Goal: Task Accomplishment & Management: Use online tool/utility

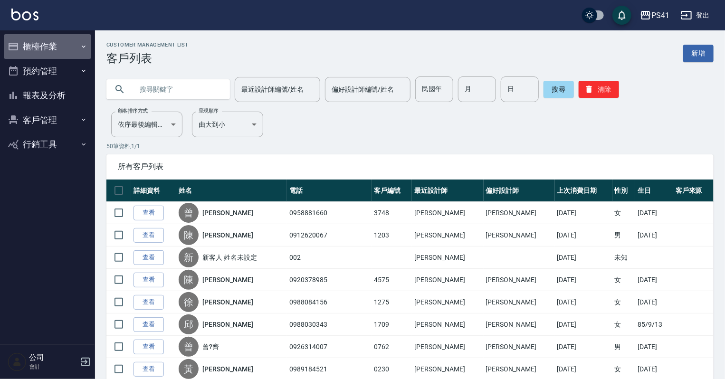
click at [86, 49] on icon "button" at bounding box center [84, 47] width 8 height 8
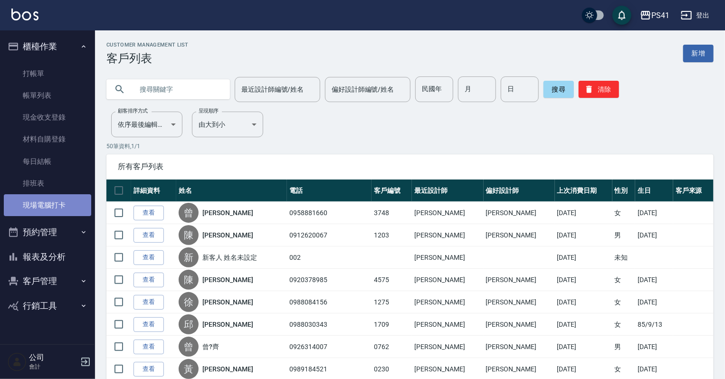
click at [69, 206] on link "現場電腦打卡" at bounding box center [47, 205] width 87 height 22
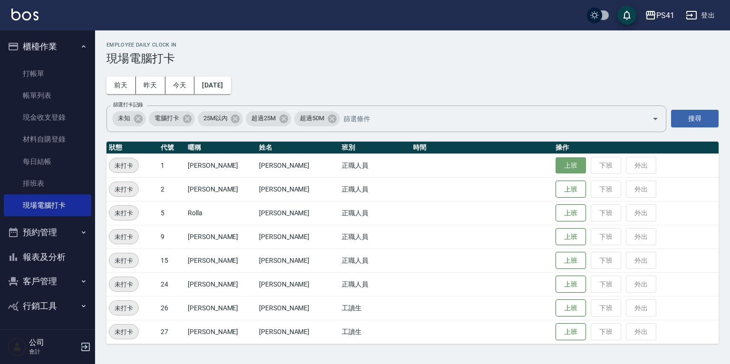
click at [556, 162] on button "上班" at bounding box center [571, 165] width 30 height 17
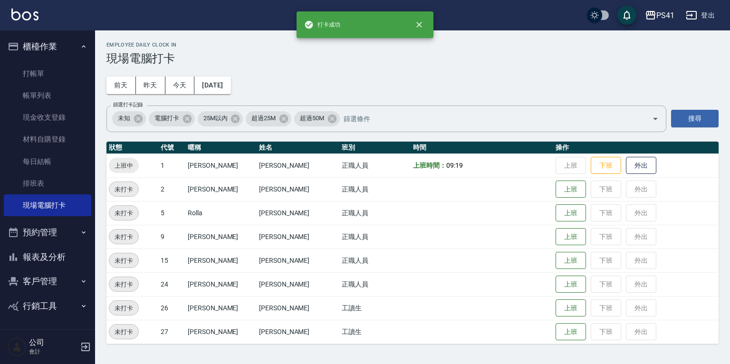
click at [56, 257] on button "報表及分析" at bounding box center [47, 257] width 87 height 25
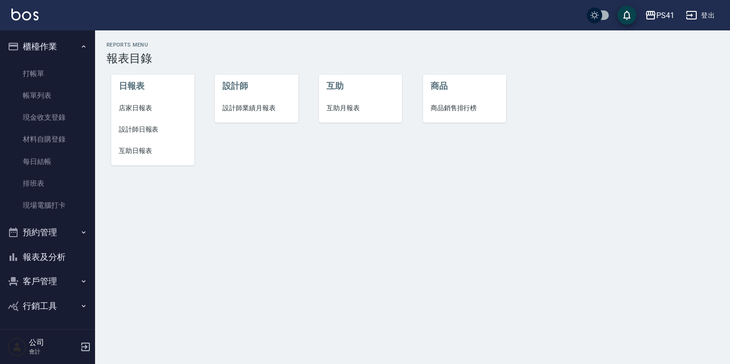
click at [150, 127] on span "設計師日報表" at bounding box center [153, 130] width 68 height 10
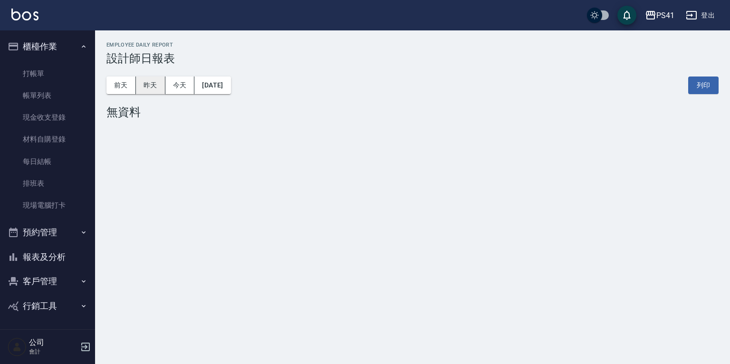
click at [154, 86] on button "昨天" at bounding box center [150, 86] width 29 height 18
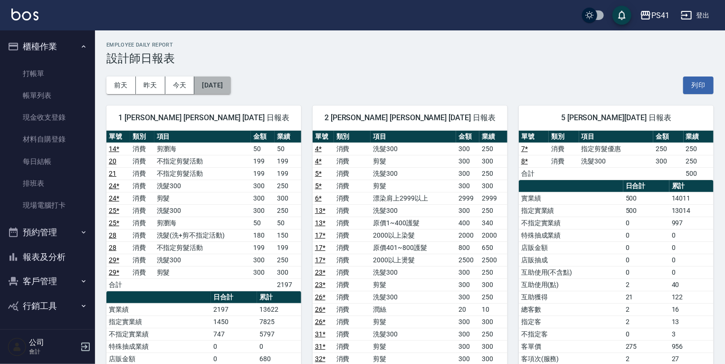
click at [222, 86] on button "[DATE]" at bounding box center [212, 86] width 36 height 18
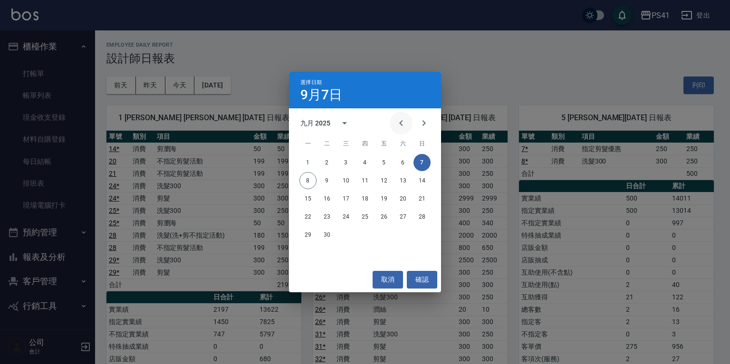
click at [400, 122] on icon "Previous month" at bounding box center [400, 123] width 3 height 6
click at [345, 181] on button "6" at bounding box center [345, 180] width 17 height 17
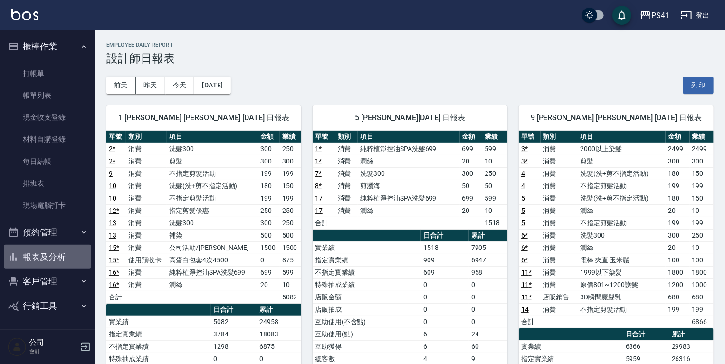
click at [49, 255] on button "報表及分析" at bounding box center [47, 257] width 87 height 25
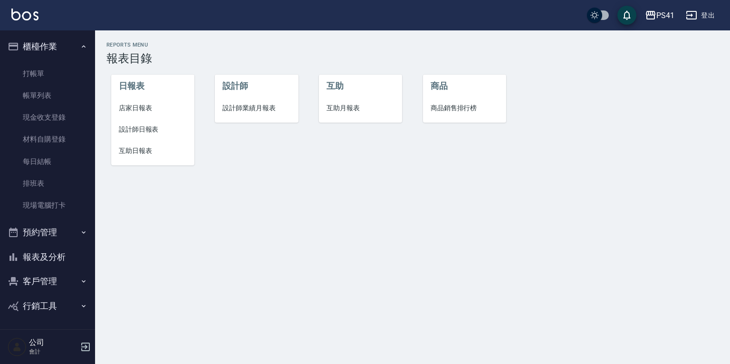
click at [129, 133] on span "設計師日報表" at bounding box center [153, 130] width 68 height 10
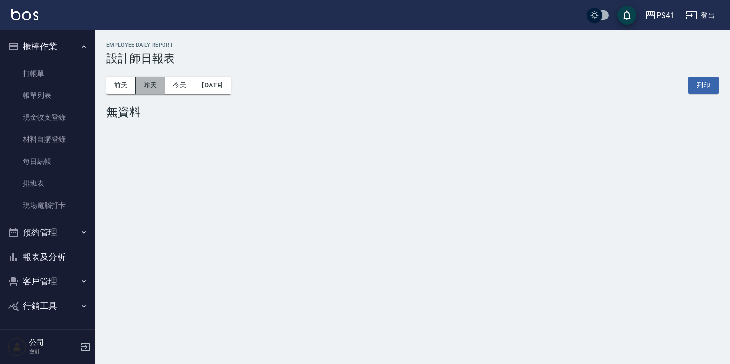
click at [148, 87] on button "昨天" at bounding box center [150, 86] width 29 height 18
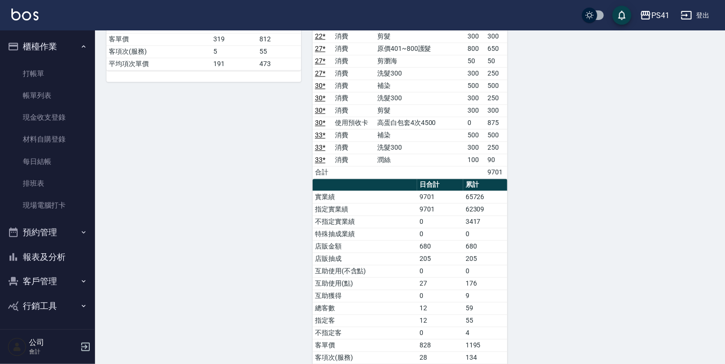
scroll to position [874, 0]
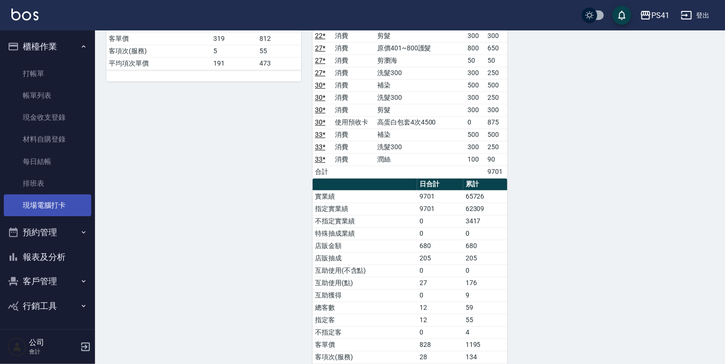
click at [61, 207] on link "現場電腦打卡" at bounding box center [47, 205] width 87 height 22
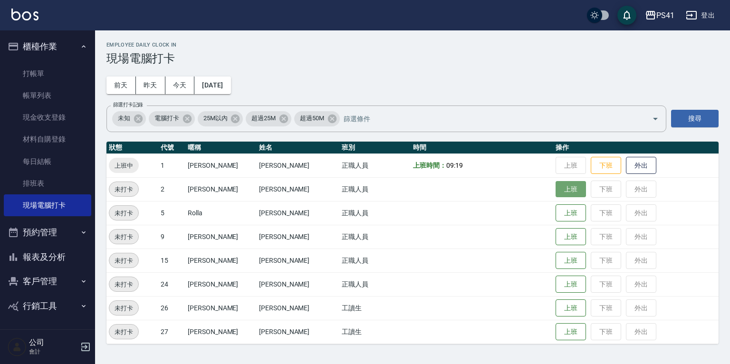
click at [556, 195] on button "上班" at bounding box center [571, 189] width 30 height 17
click at [556, 261] on button "上班" at bounding box center [571, 260] width 30 height 17
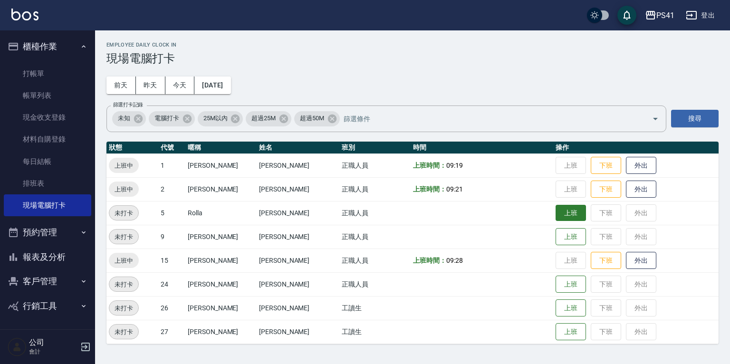
click at [556, 210] on button "上班" at bounding box center [571, 213] width 30 height 17
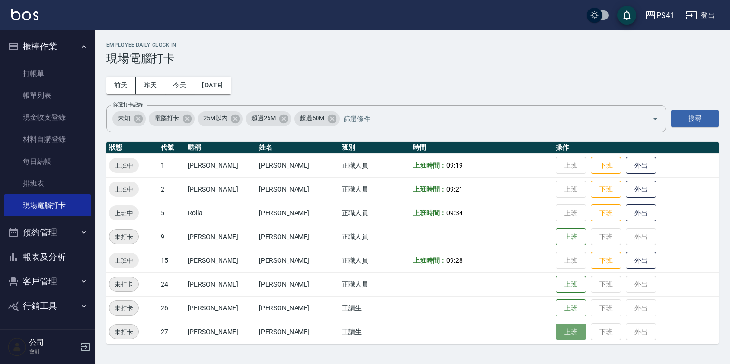
click at [556, 326] on button "上班" at bounding box center [571, 332] width 30 height 17
